Goal: Task Accomplishment & Management: Manage account settings

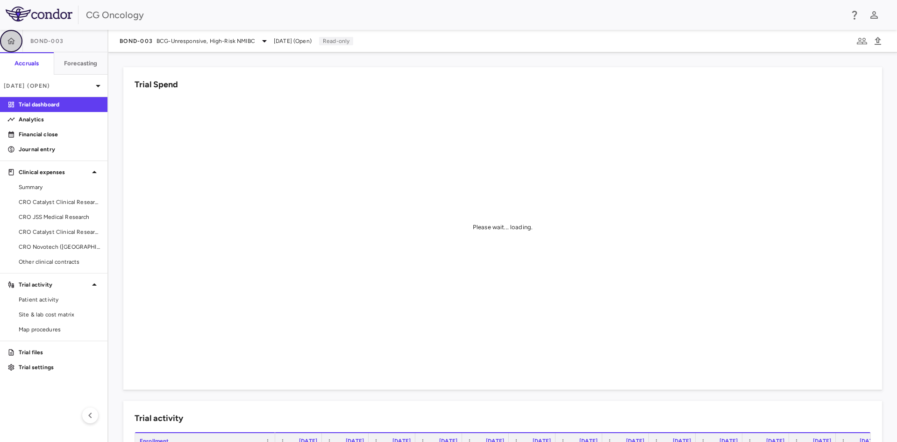
click at [13, 41] on icon "button" at bounding box center [11, 40] width 9 height 9
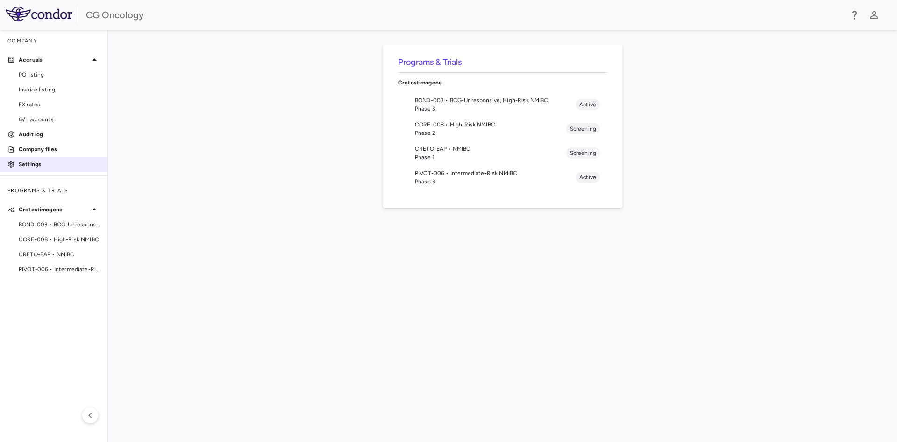
click at [40, 163] on p "Settings" at bounding box center [59, 164] width 81 height 8
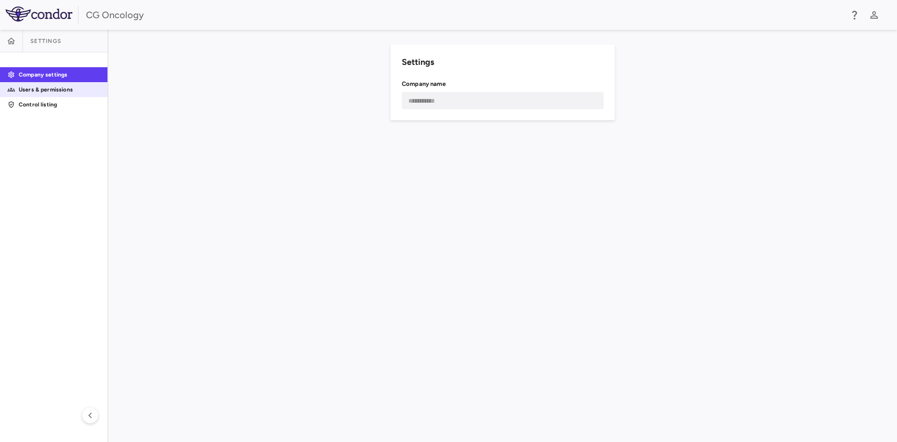
click at [55, 90] on p "Users & permissions" at bounding box center [59, 90] width 81 height 8
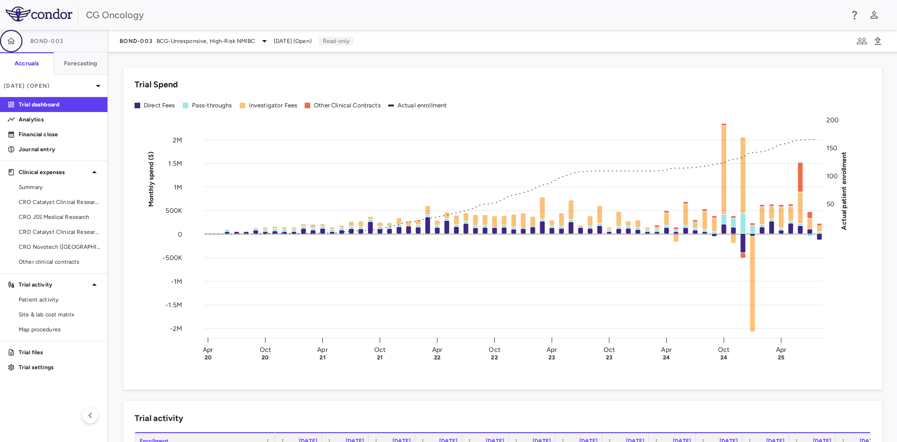
click at [11, 41] on icon "button" at bounding box center [11, 40] width 8 height 7
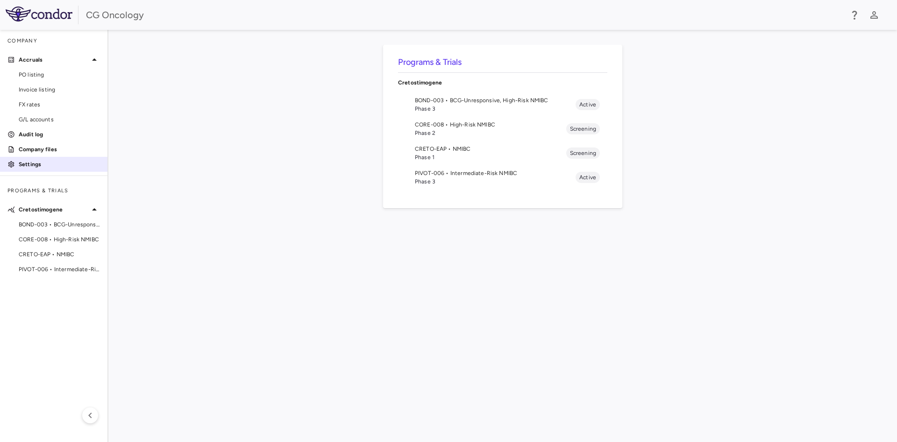
click at [36, 157] on aside "Company Accruals PO listing Invoice listing FX rates G/L accounts Audit log Com…" at bounding box center [54, 236] width 108 height 413
click at [32, 161] on p "Settings" at bounding box center [59, 164] width 81 height 8
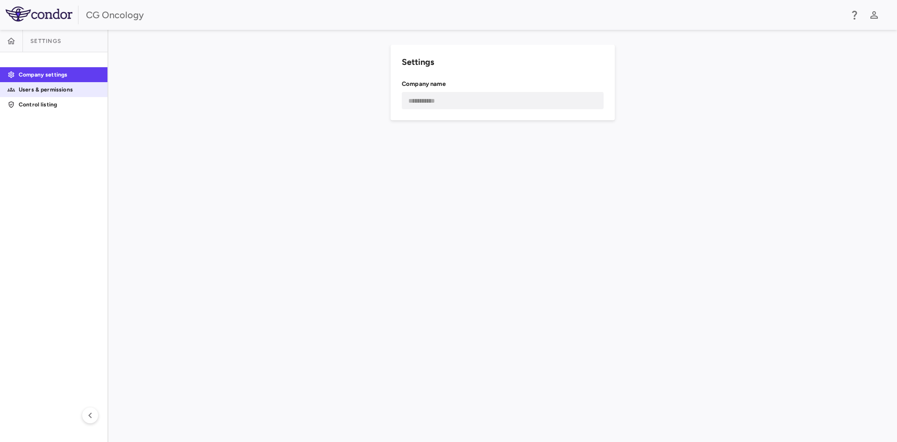
click at [53, 87] on p "Users & permissions" at bounding box center [59, 90] width 81 height 8
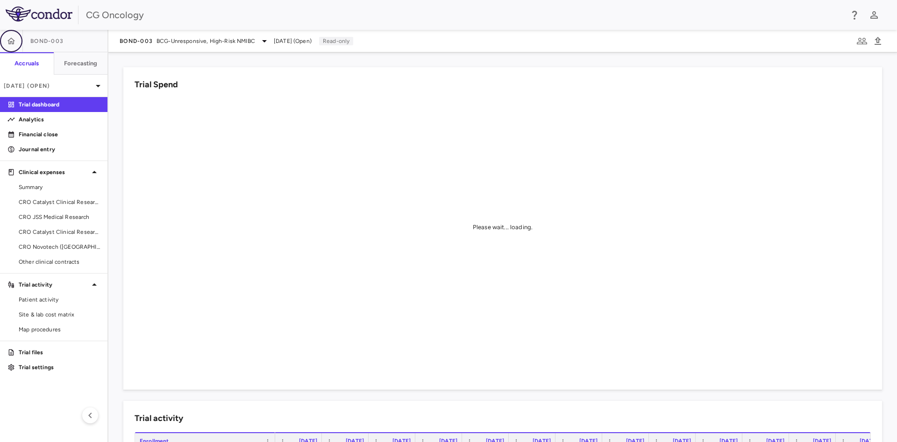
click at [14, 38] on icon "button" at bounding box center [11, 40] width 9 height 9
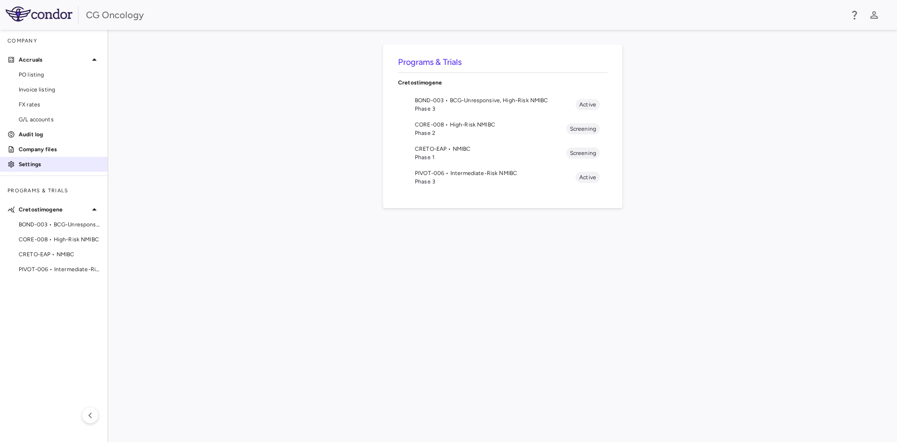
click at [40, 159] on link "Settings" at bounding box center [53, 164] width 107 height 14
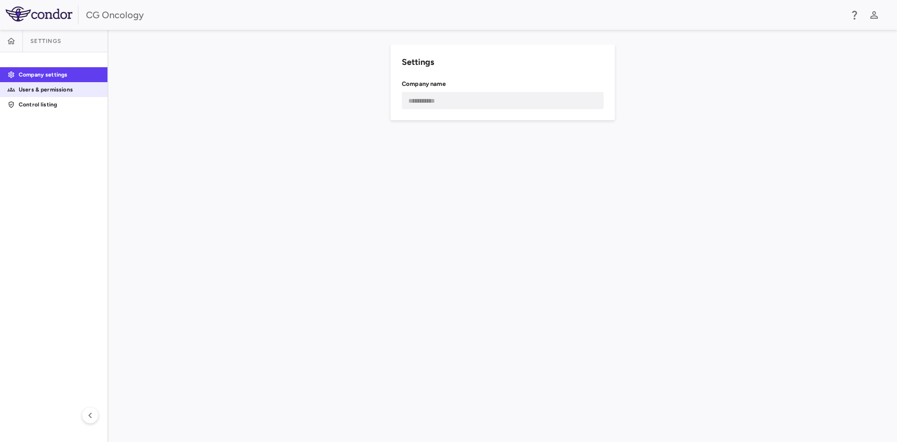
click at [51, 89] on p "Users & permissions" at bounding box center [59, 90] width 81 height 8
